Goal: Navigation & Orientation: Find specific page/section

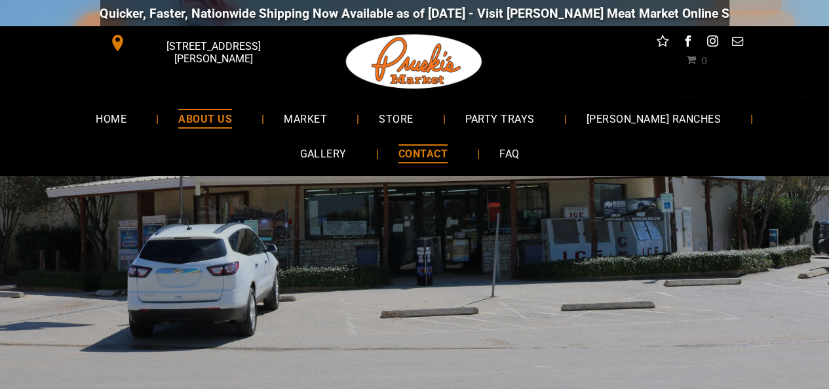
click at [182, 112] on span "ABOUT US" at bounding box center [205, 118] width 54 height 19
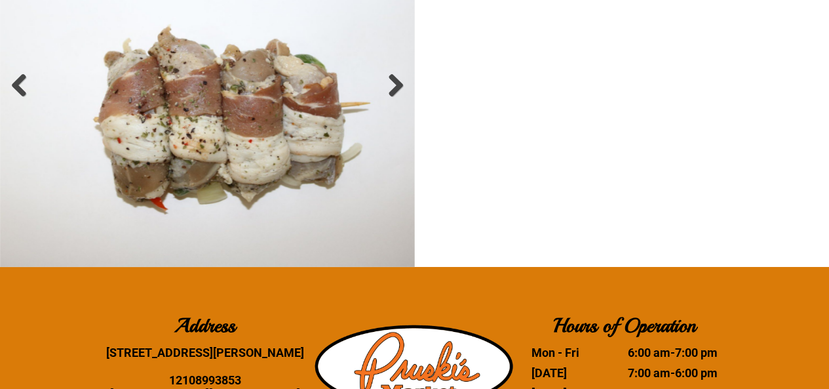
scroll to position [2362, 0]
